Goal: Task Accomplishment & Management: Complete application form

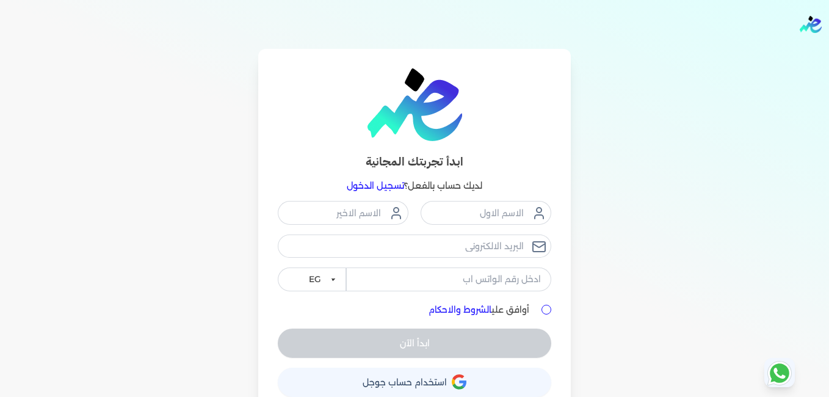
scroll to position [20, 0]
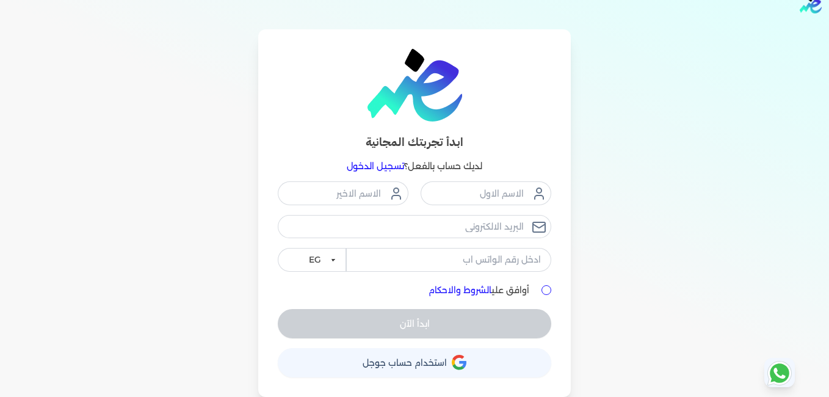
click at [428, 101] on img at bounding box center [414, 85] width 95 height 73
click at [424, 99] on img at bounding box center [414, 85] width 95 height 73
click at [807, 4] on img "Global" at bounding box center [810, 4] width 22 height 17
click at [443, 66] on img at bounding box center [414, 85] width 95 height 73
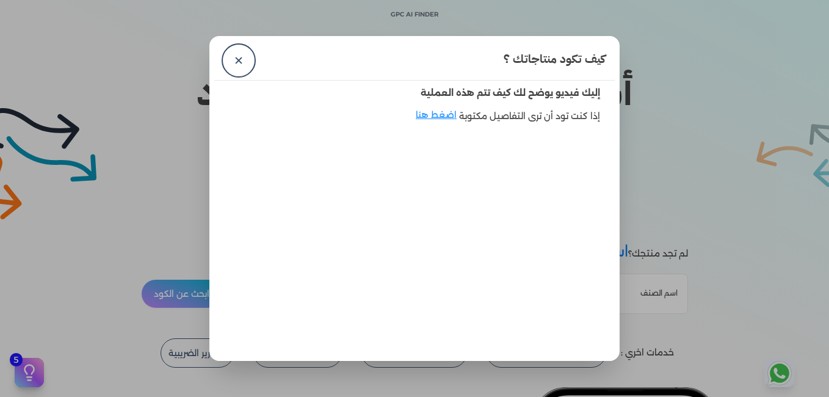
scroll to position [69, 0]
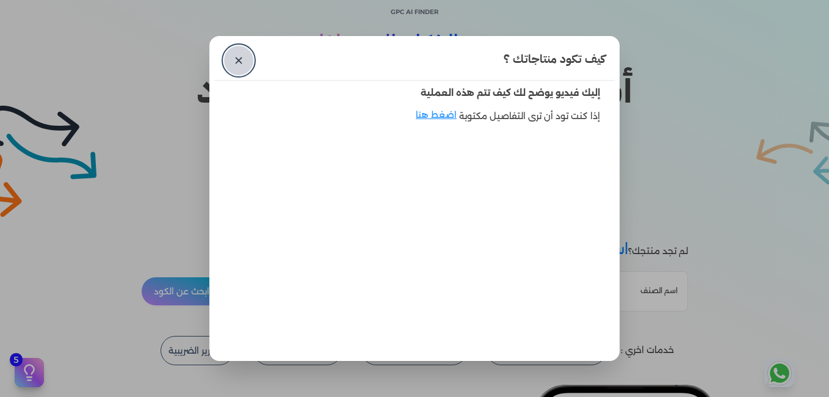
click at [237, 56] on link "✕" at bounding box center [238, 60] width 29 height 29
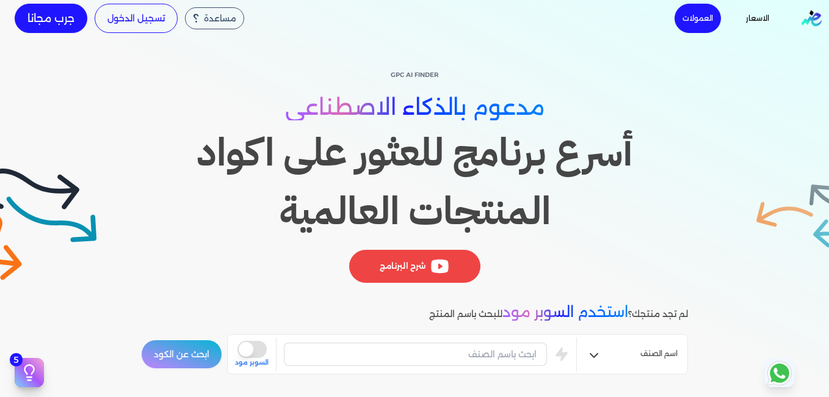
scroll to position [4, 0]
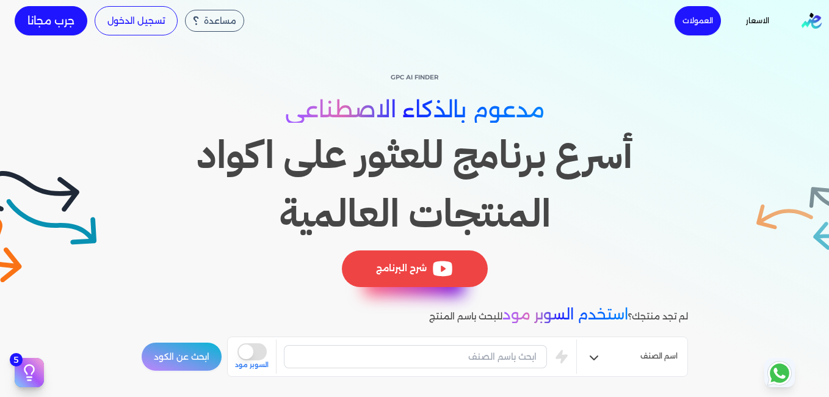
click at [395, 262] on div "شرح البرنامج" at bounding box center [415, 268] width 146 height 37
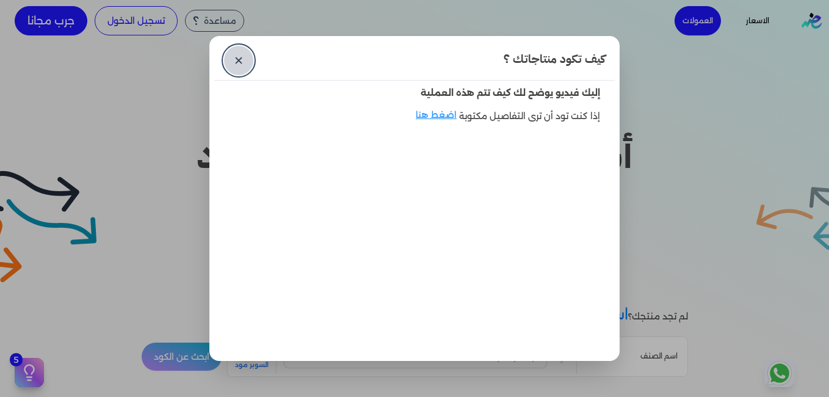
click at [232, 56] on link "✕" at bounding box center [238, 60] width 29 height 29
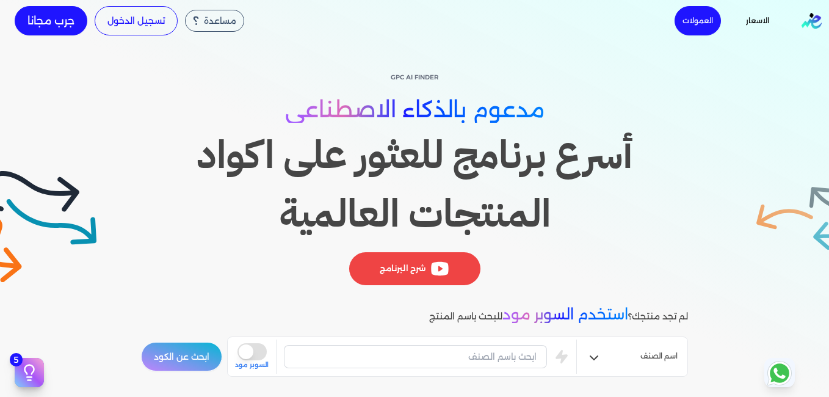
click at [819, 18] on img "Global" at bounding box center [811, 21] width 20 height 16
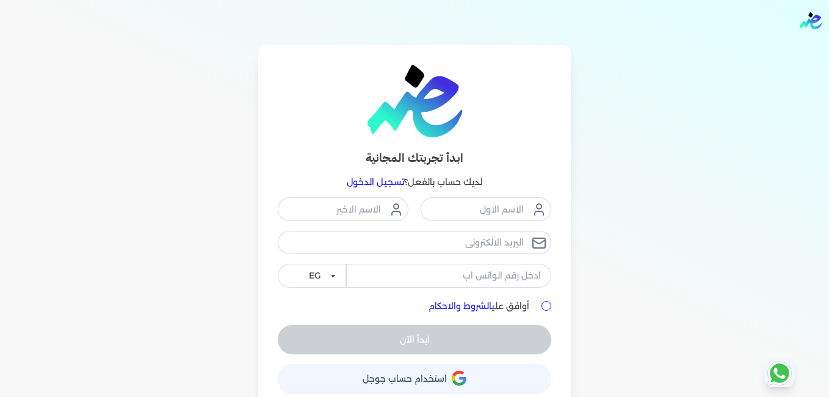
scroll to position [3, 0]
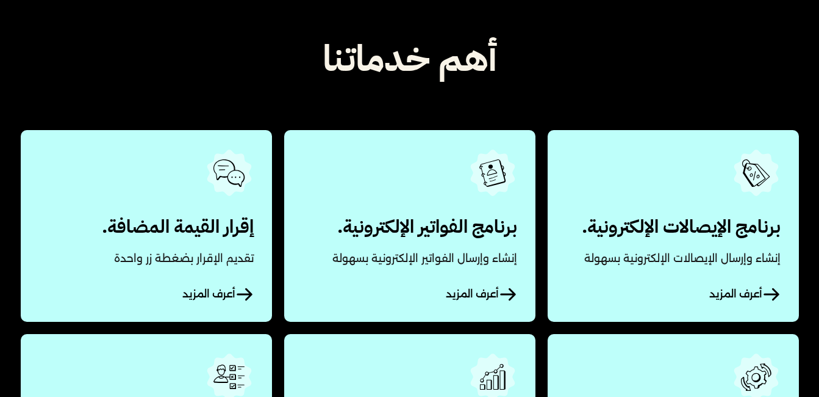
scroll to position [561, 0]
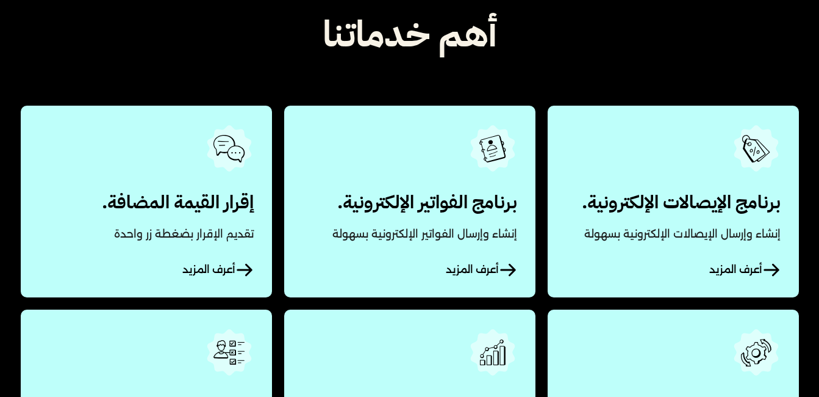
click at [733, 268] on span "أعرف المزيد" at bounding box center [745, 270] width 71 height 18
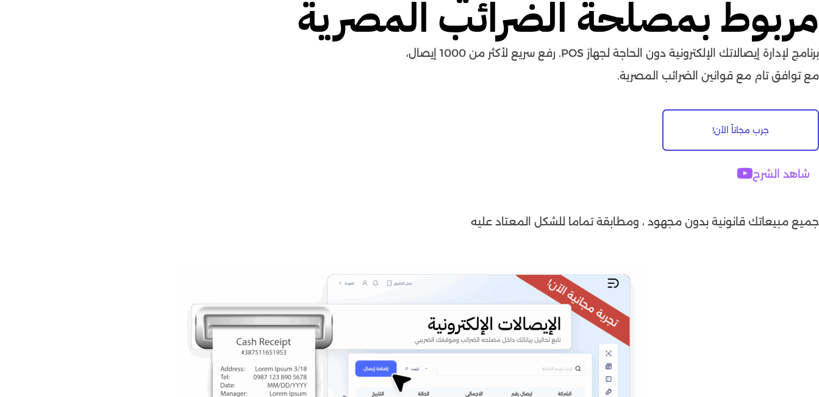
scroll to position [139, 0]
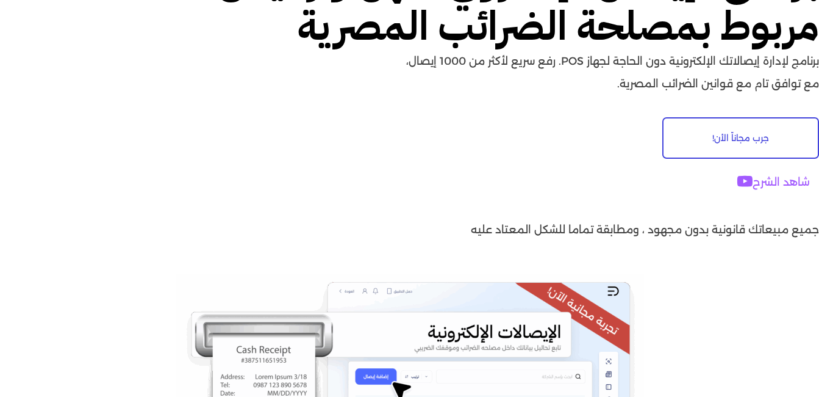
click at [750, 175] on link "شاهد الشرح" at bounding box center [774, 182] width 91 height 30
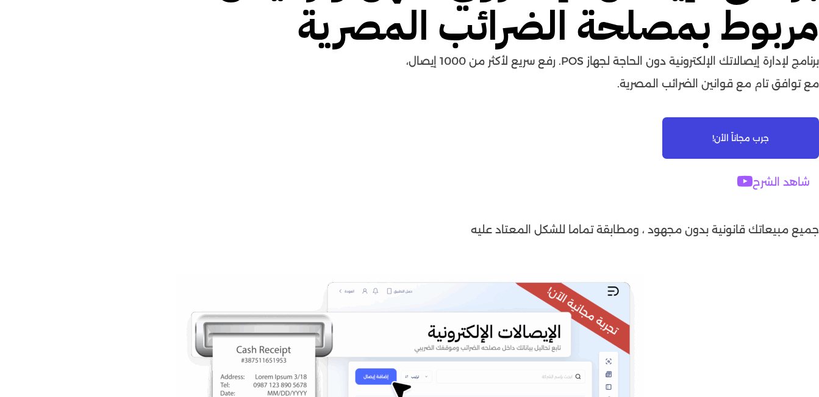
click at [724, 136] on span "جرب مجاناً الأن!" at bounding box center [741, 138] width 57 height 9
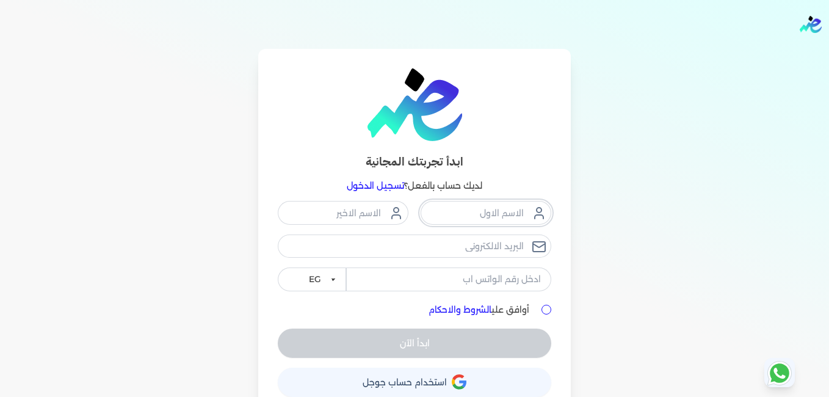
click at [441, 211] on input "text" at bounding box center [485, 212] width 131 height 23
type input "h"
type input "المركز الطبى"
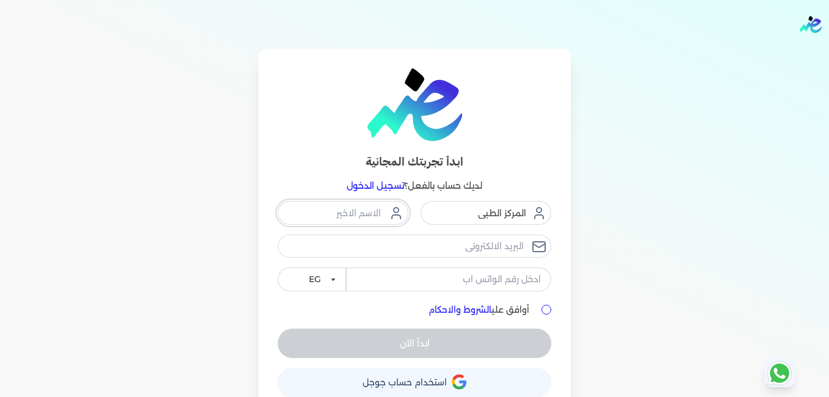
click at [359, 212] on input "text" at bounding box center [343, 212] width 131 height 23
type input "التخصصى"
click at [441, 250] on input "email" at bounding box center [414, 245] width 273 height 23
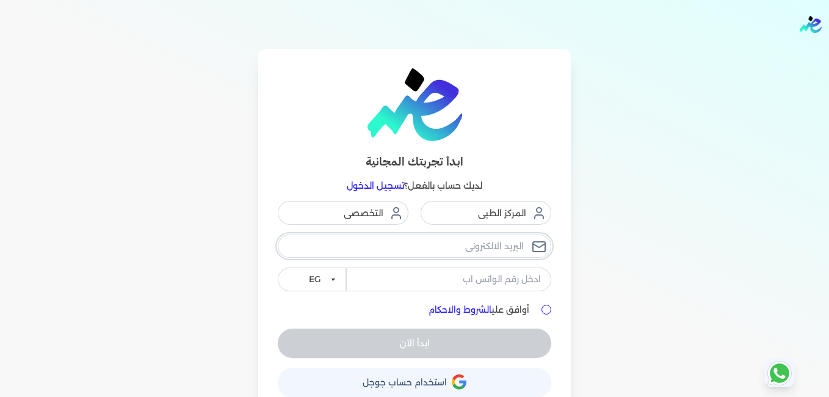
type input "ismc202@gmail.com"
click at [367, 286] on input "tel" at bounding box center [448, 278] width 205 height 23
click at [336, 278] on select "EG KSA" at bounding box center [312, 278] width 68 height 23
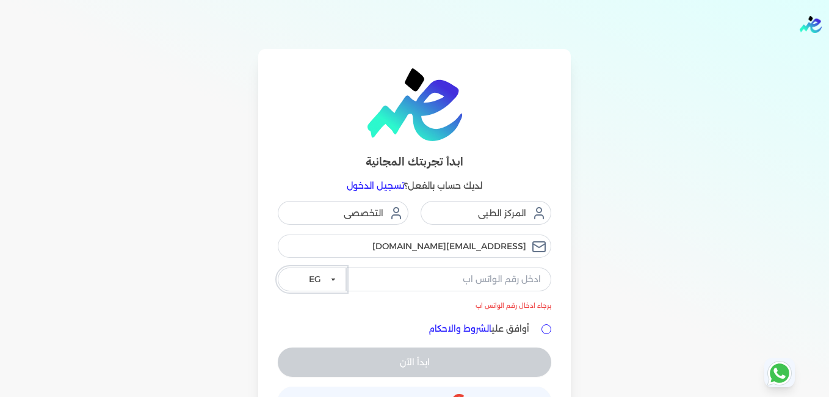
click at [280, 267] on select "EG KSA" at bounding box center [312, 278] width 68 height 23
click at [343, 281] on select "EG KSA" at bounding box center [312, 278] width 68 height 23
click at [375, 286] on input "tel" at bounding box center [448, 278] width 205 height 23
type input "011449060116"
click at [333, 279] on select "EG KSA" at bounding box center [312, 278] width 68 height 23
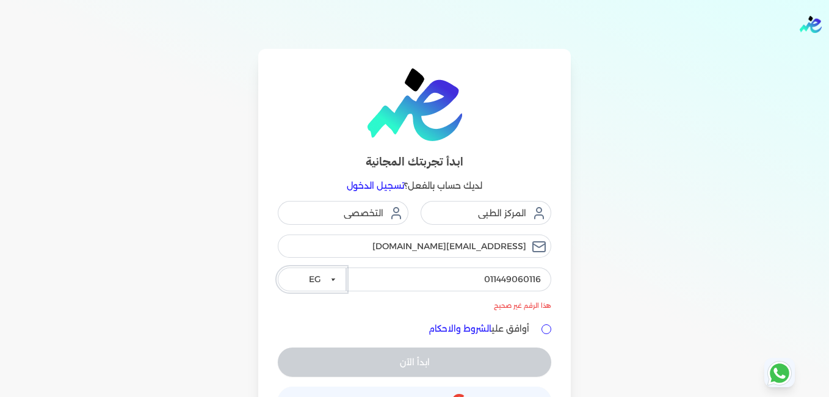
select select "KSA"
click at [280, 267] on select "EG KSA" at bounding box center [312, 278] width 68 height 23
click at [548, 330] on input "أوافق علي الشروط والاحكام" at bounding box center [546, 329] width 10 height 10
checkbox input "true"
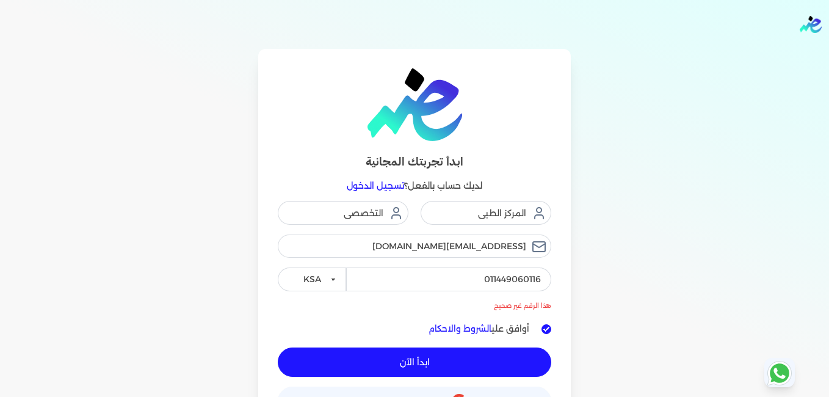
click at [444, 367] on button "ابدأ الآن" at bounding box center [414, 361] width 273 height 29
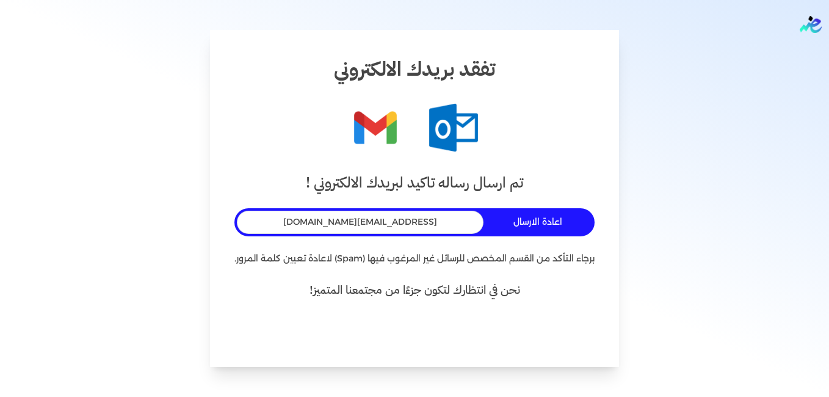
click at [488, 222] on button "اعادة الارسال" at bounding box center [540, 222] width 104 height 23
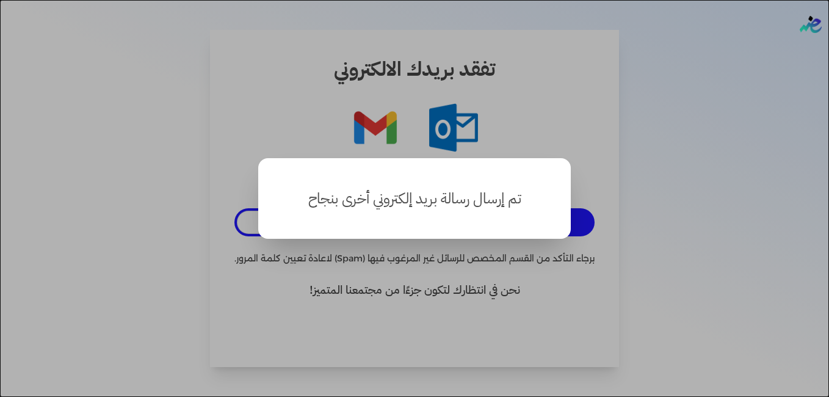
click at [474, 222] on h4 "تم إرسال رسالة بريد إلكتروني أخرى بنجاح" at bounding box center [414, 198] width 234 height 51
click at [477, 264] on button "close" at bounding box center [414, 198] width 829 height 397
